Goal: Task Accomplishment & Management: Complete application form

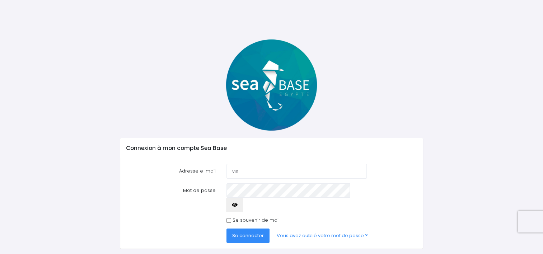
type input "vincent.baloche1@bbox.fr"
click at [256, 232] on span "Se connecter" at bounding box center [248, 235] width 32 height 7
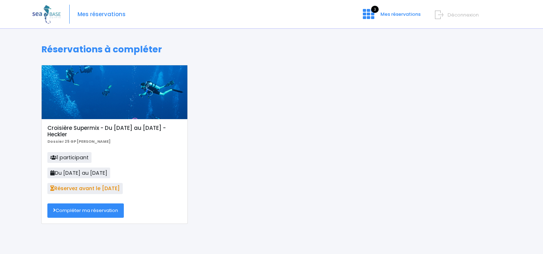
click at [63, 215] on link "Compléter ma réservation" at bounding box center [85, 211] width 76 height 14
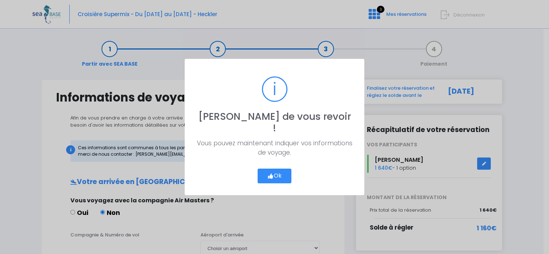
click at [281, 174] on button "Ok" at bounding box center [274, 176] width 34 height 15
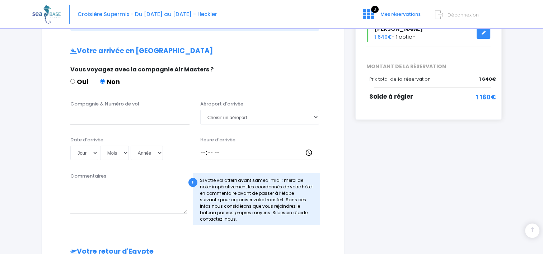
scroll to position [144, 0]
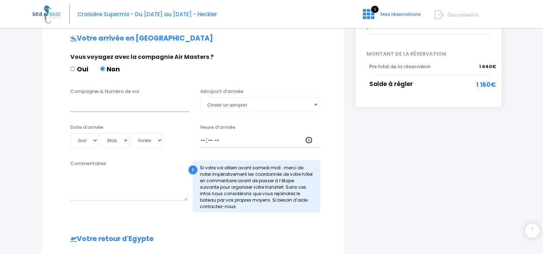
click at [136, 105] on input "Compagnie & Numéro de vol" at bounding box center [129, 104] width 119 height 14
click at [242, 106] on select "Choisir un aéroport [GEOGRAPHIC_DATA][PERSON_NAME]" at bounding box center [259, 104] width 119 height 14
click at [232, 107] on select "Choisir un aéroport [GEOGRAPHIC_DATA][PERSON_NAME]" at bounding box center [259, 104] width 119 height 14
click at [81, 141] on select "Jour 01 02 03 04 05 06 07 08 09 10 11 12 13 14 15 16 17 18 19 20 21 22 23 24 25…" at bounding box center [84, 140] width 28 height 14
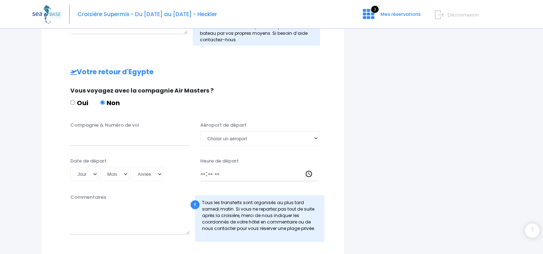
scroll to position [323, 0]
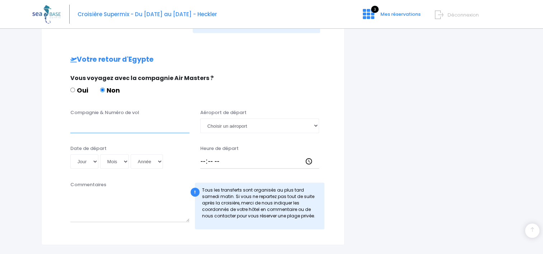
click at [143, 126] on input "Compagnie & Numéro de vol" at bounding box center [129, 125] width 119 height 14
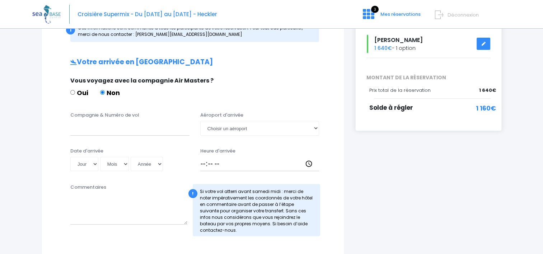
scroll to position [108, 0]
